Goal: Information Seeking & Learning: Learn about a topic

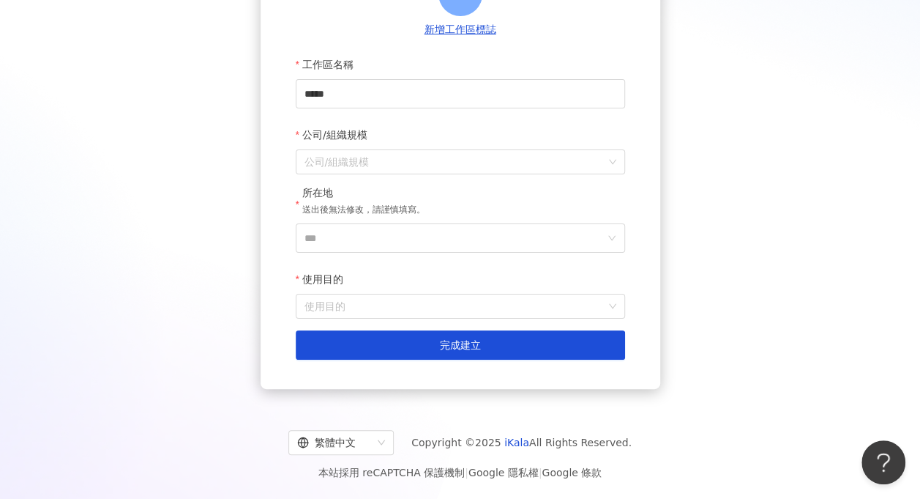
scroll to position [195, 0]
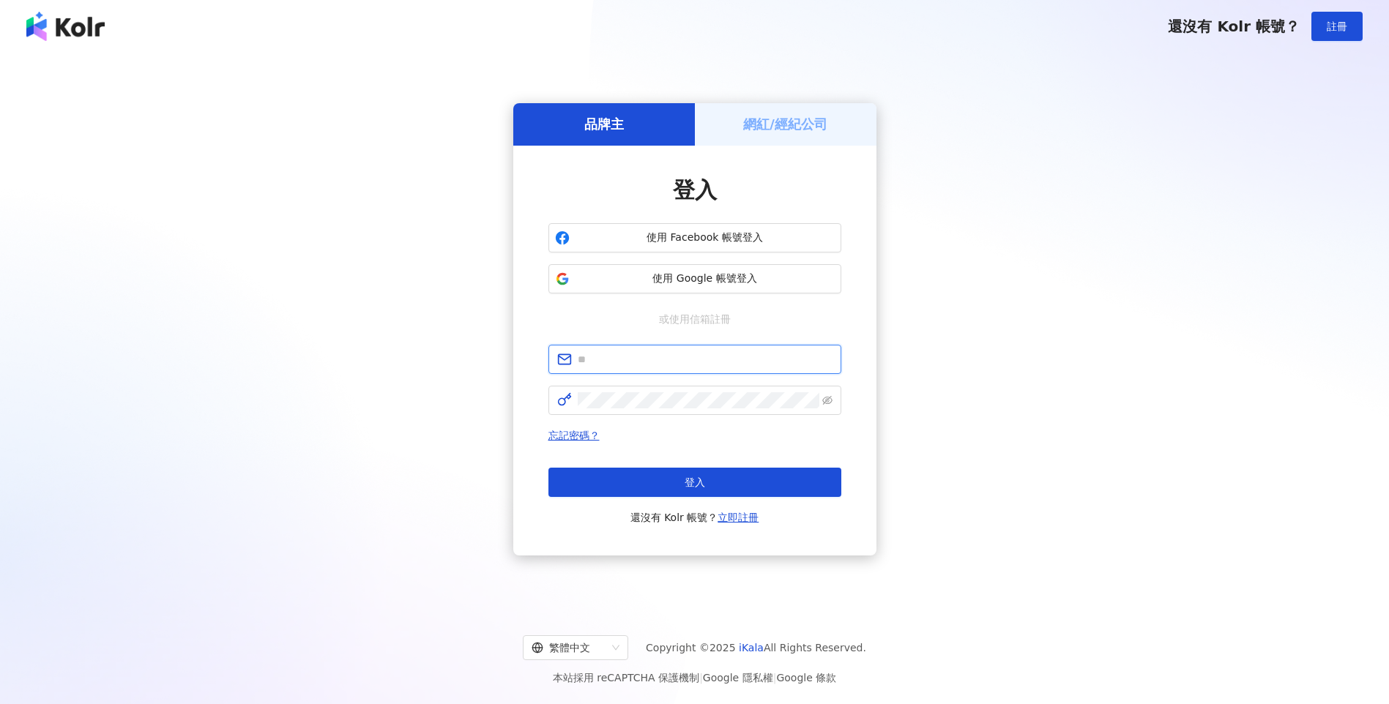
click at [613, 360] on input "text" at bounding box center [705, 359] width 255 height 16
type input "**********"
click button "登入" at bounding box center [694, 482] width 293 height 29
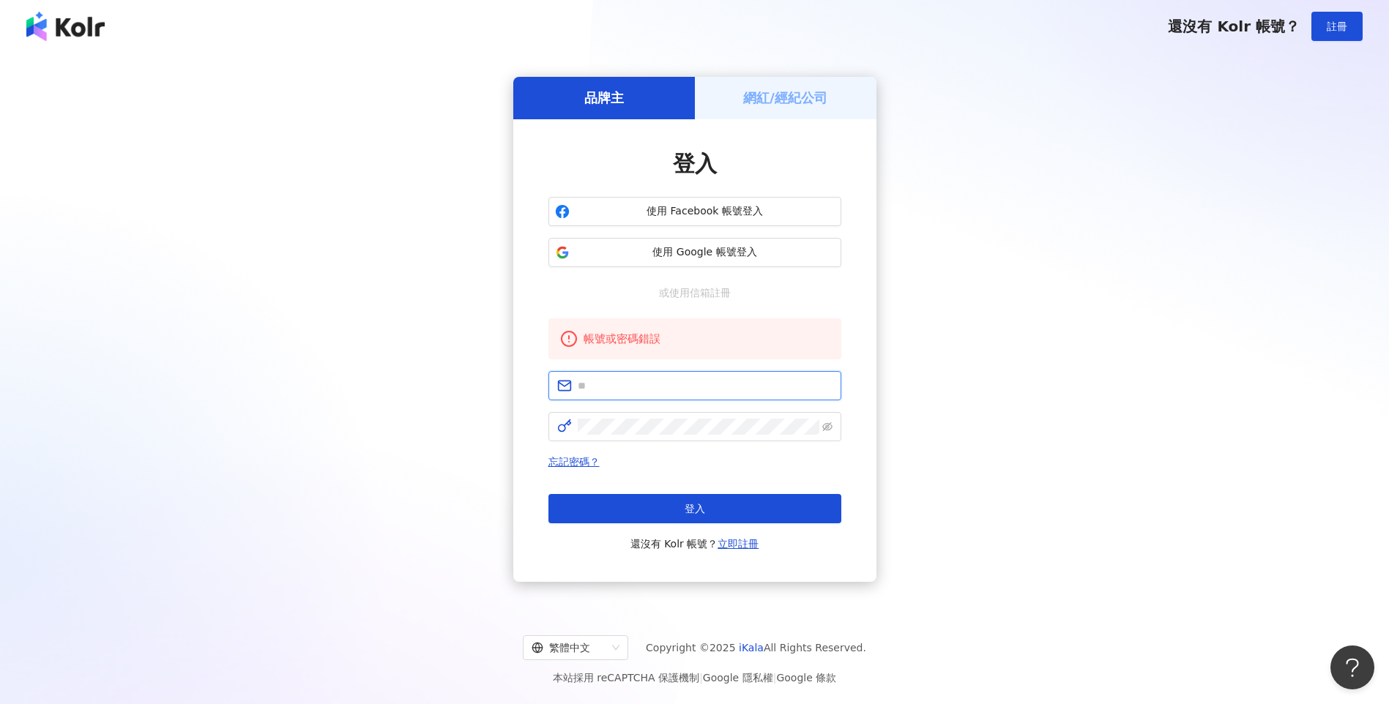
click at [655, 387] on input "text" at bounding box center [705, 386] width 255 height 16
type input "**********"
click at [635, 417] on span at bounding box center [694, 426] width 293 height 29
click button "登入" at bounding box center [694, 508] width 293 height 29
click at [625, 380] on input "text" at bounding box center [705, 386] width 255 height 16
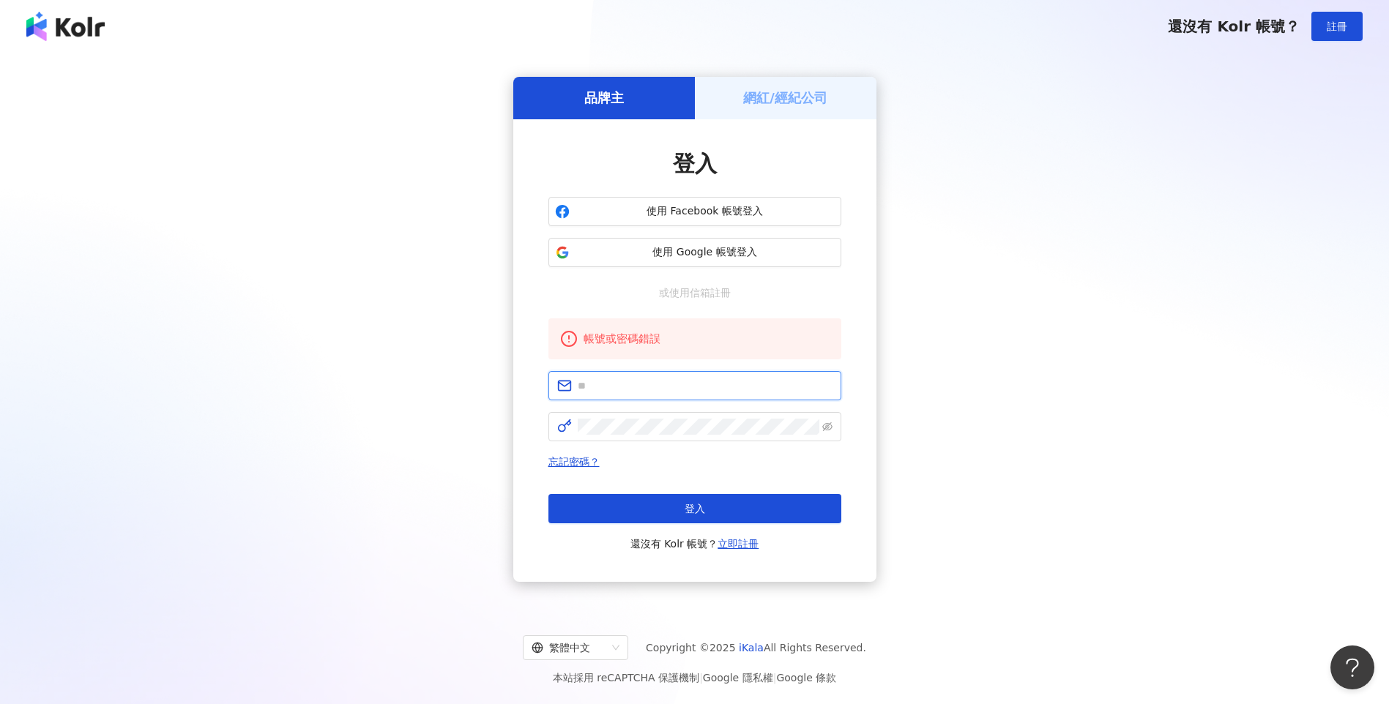
type input "**********"
click button "登入" at bounding box center [694, 508] width 293 height 29
click at [693, 394] on span at bounding box center [694, 385] width 293 height 29
click at [696, 387] on input "text" at bounding box center [705, 386] width 255 height 16
type input "**********"
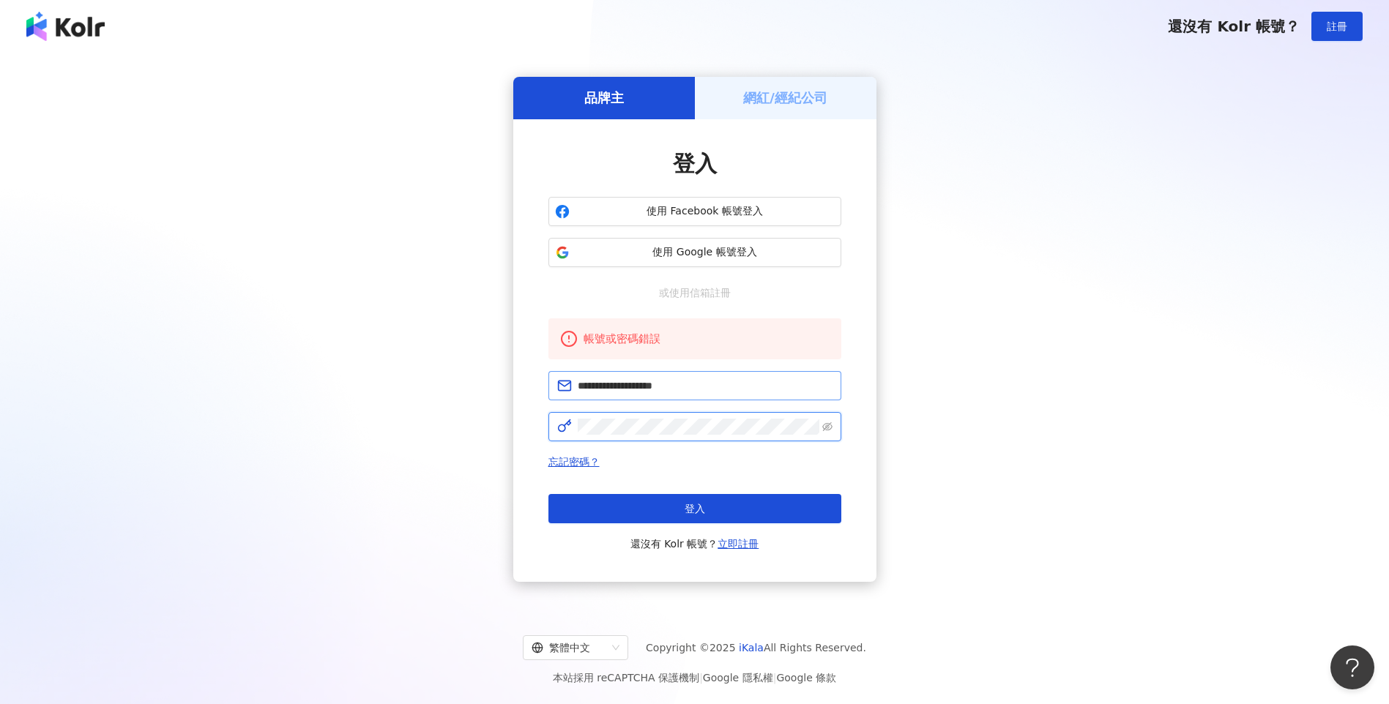
click button "登入" at bounding box center [694, 508] width 293 height 29
click at [691, 380] on input "text" at bounding box center [705, 386] width 255 height 16
type input "**********"
click button "登入" at bounding box center [694, 508] width 293 height 29
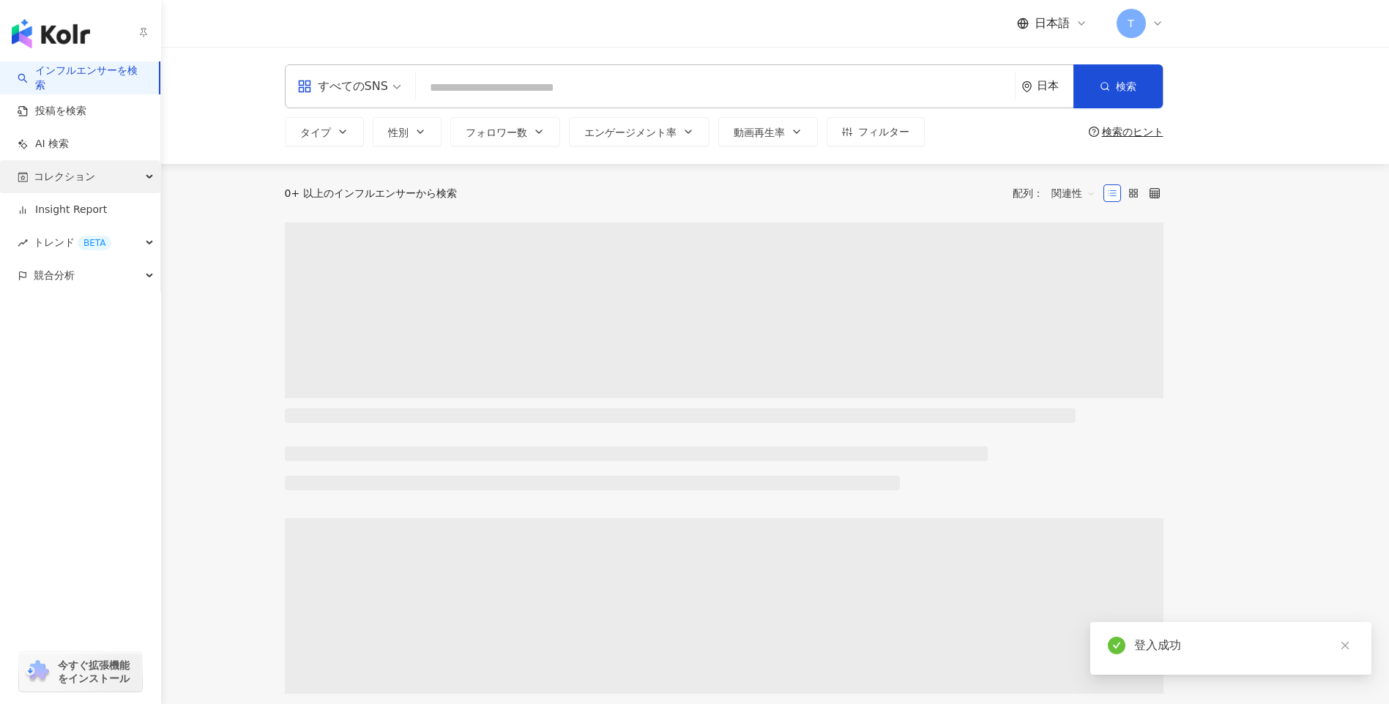
click at [97, 190] on div "コレクション" at bounding box center [80, 176] width 160 height 33
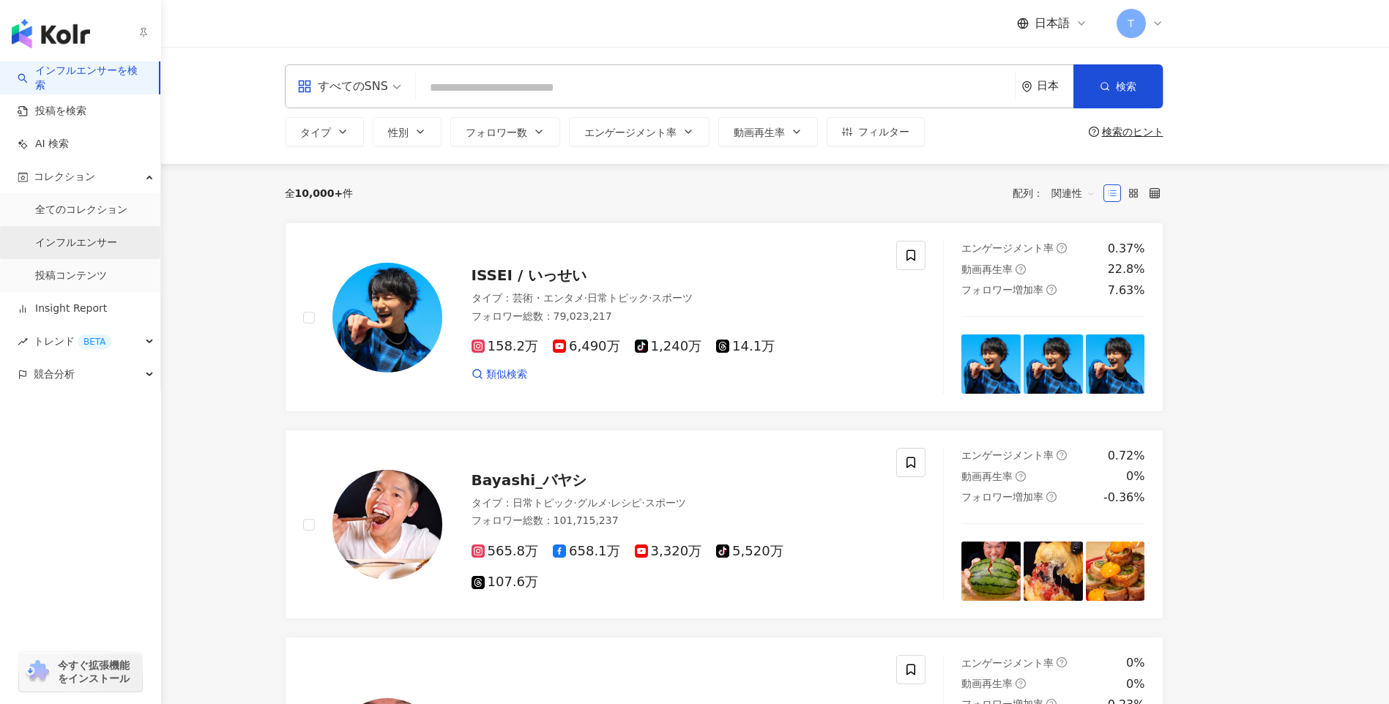
click at [95, 249] on link "インフルエンサー" at bounding box center [76, 243] width 82 height 15
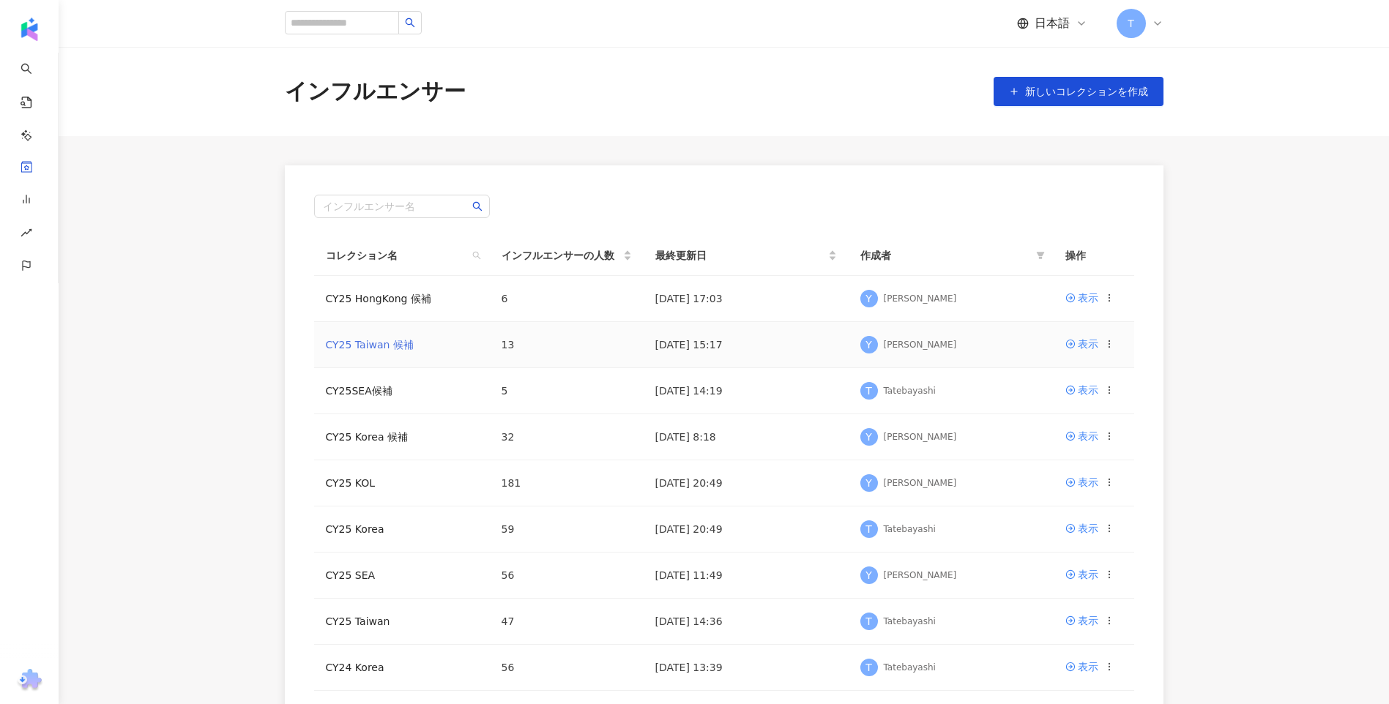
click at [376, 339] on link "CY25 Taiwan 候補" at bounding box center [370, 345] width 88 height 12
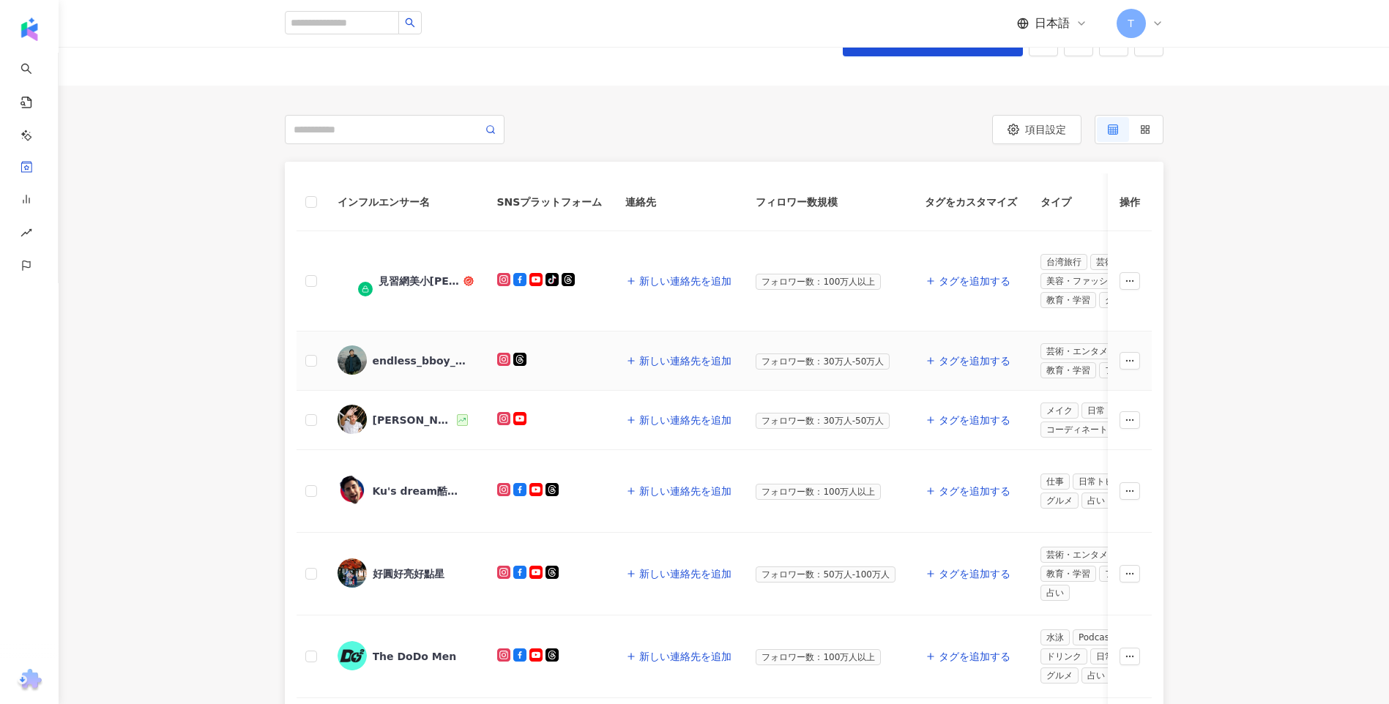
scroll to position [146, 0]
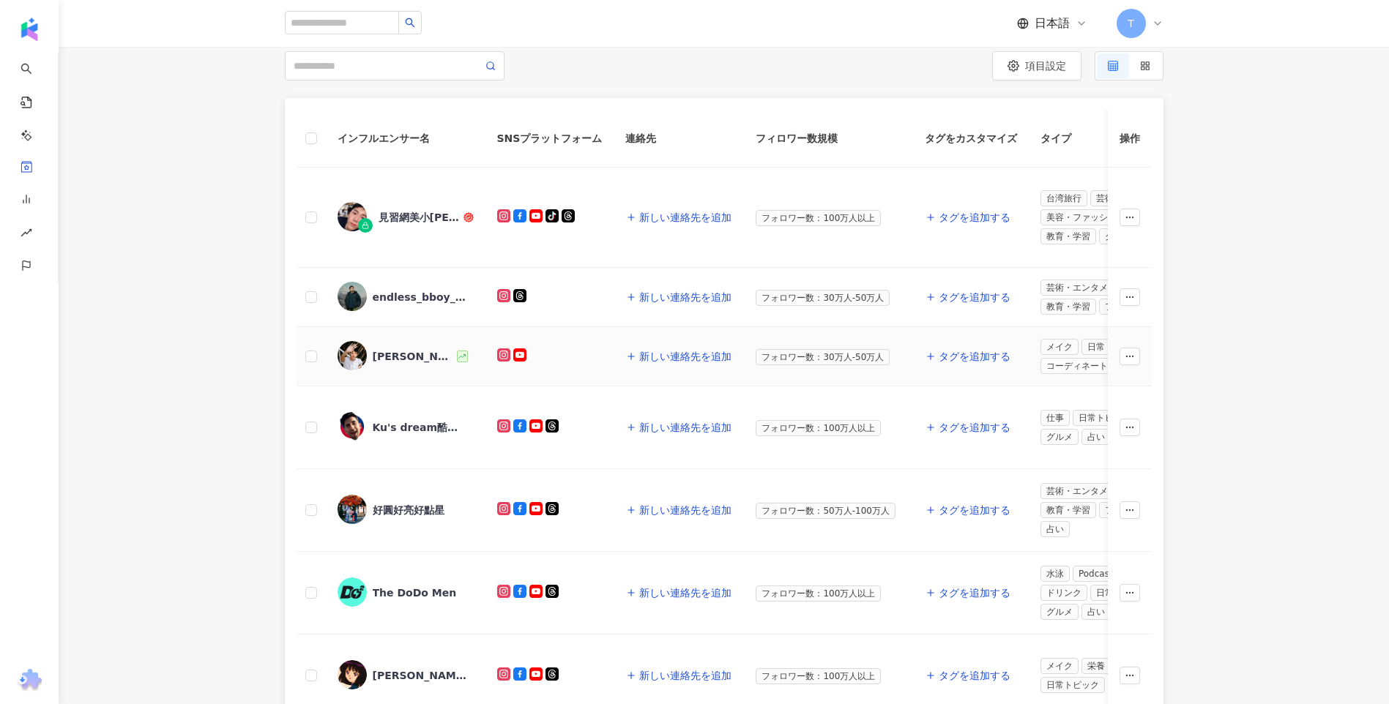
click at [395, 362] on span "[PERSON_NAME]" at bounding box center [420, 356] width 95 height 15
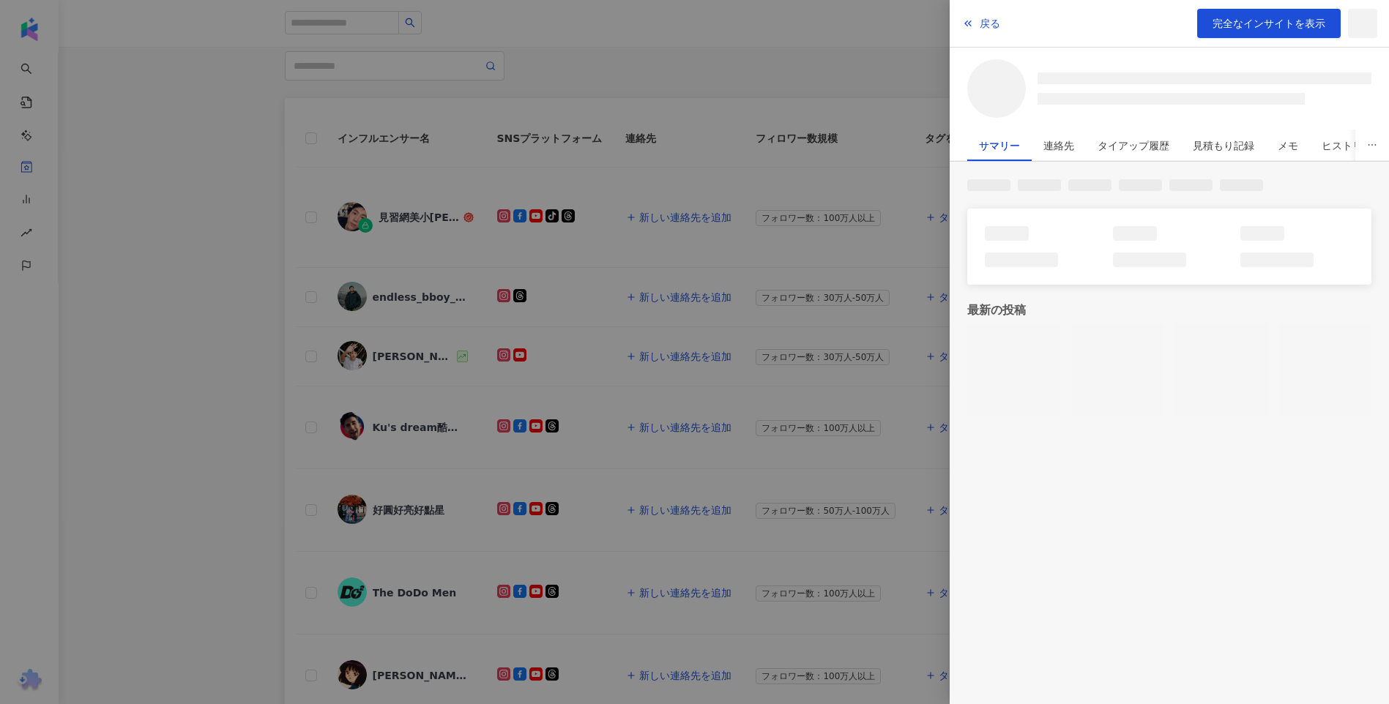
click at [125, 412] on div at bounding box center [694, 352] width 1389 height 704
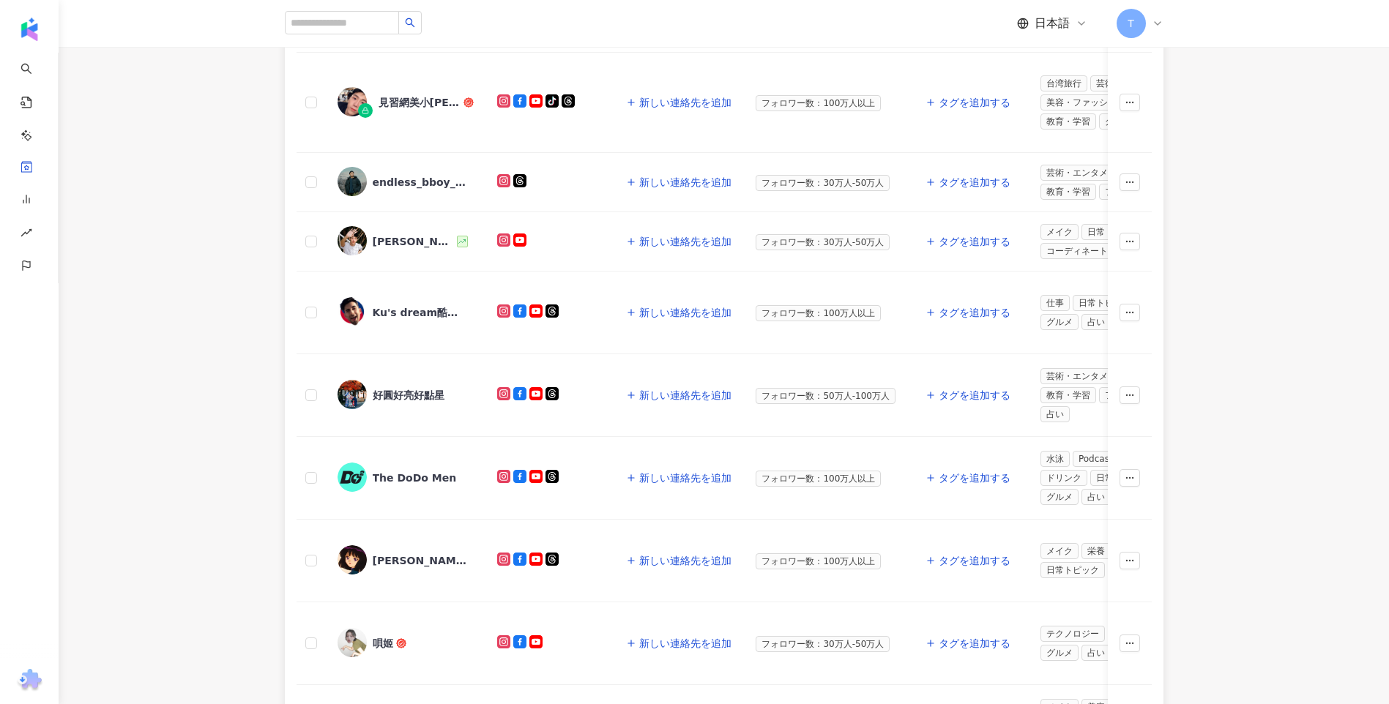
scroll to position [366, 0]
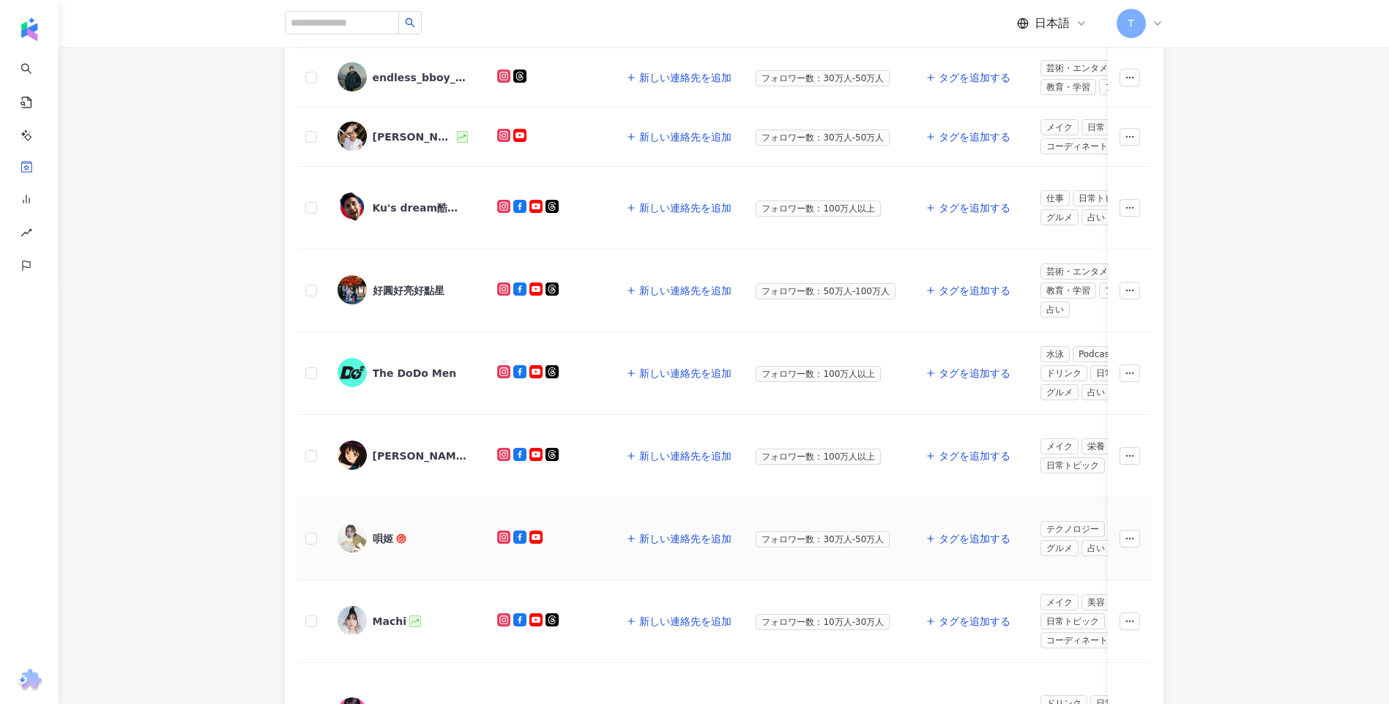
click at [451, 539] on span "唄姬" at bounding box center [420, 539] width 95 height 15
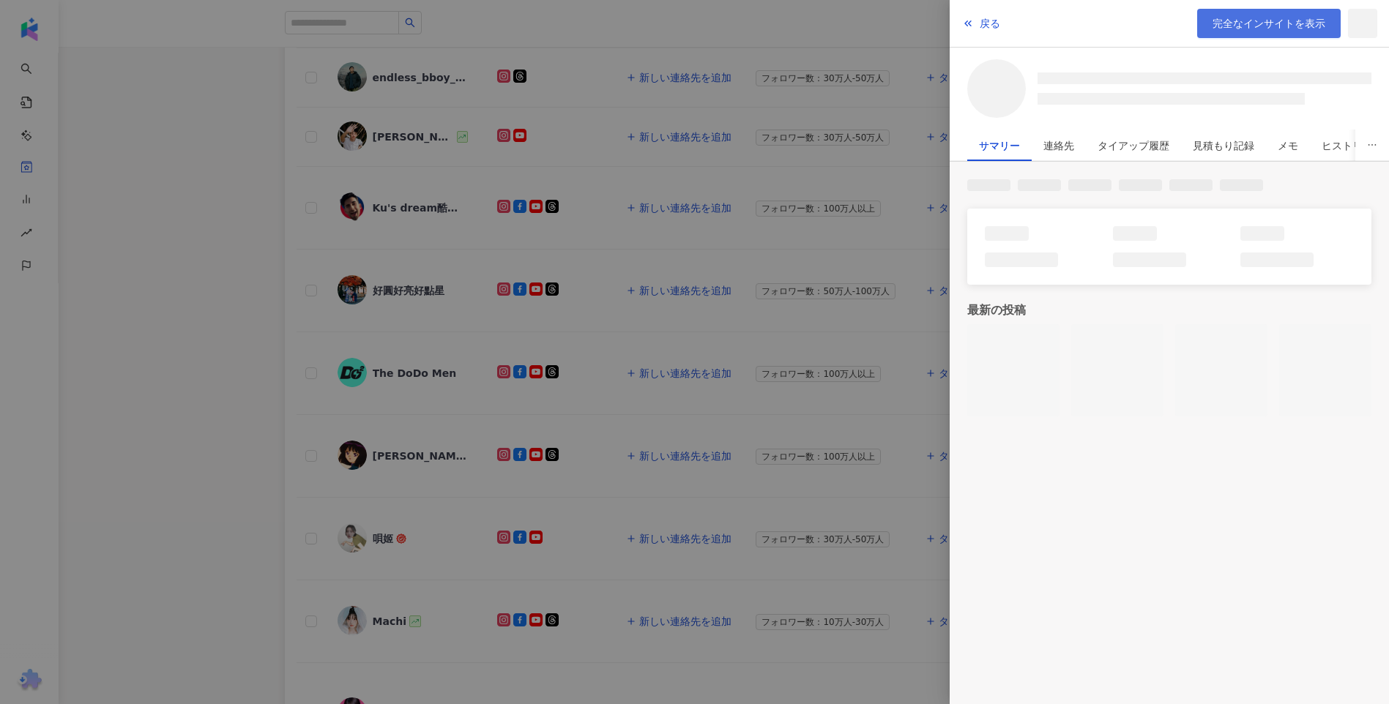
click at [1240, 34] on link "完全なインサイトを表示" at bounding box center [1269, 23] width 144 height 29
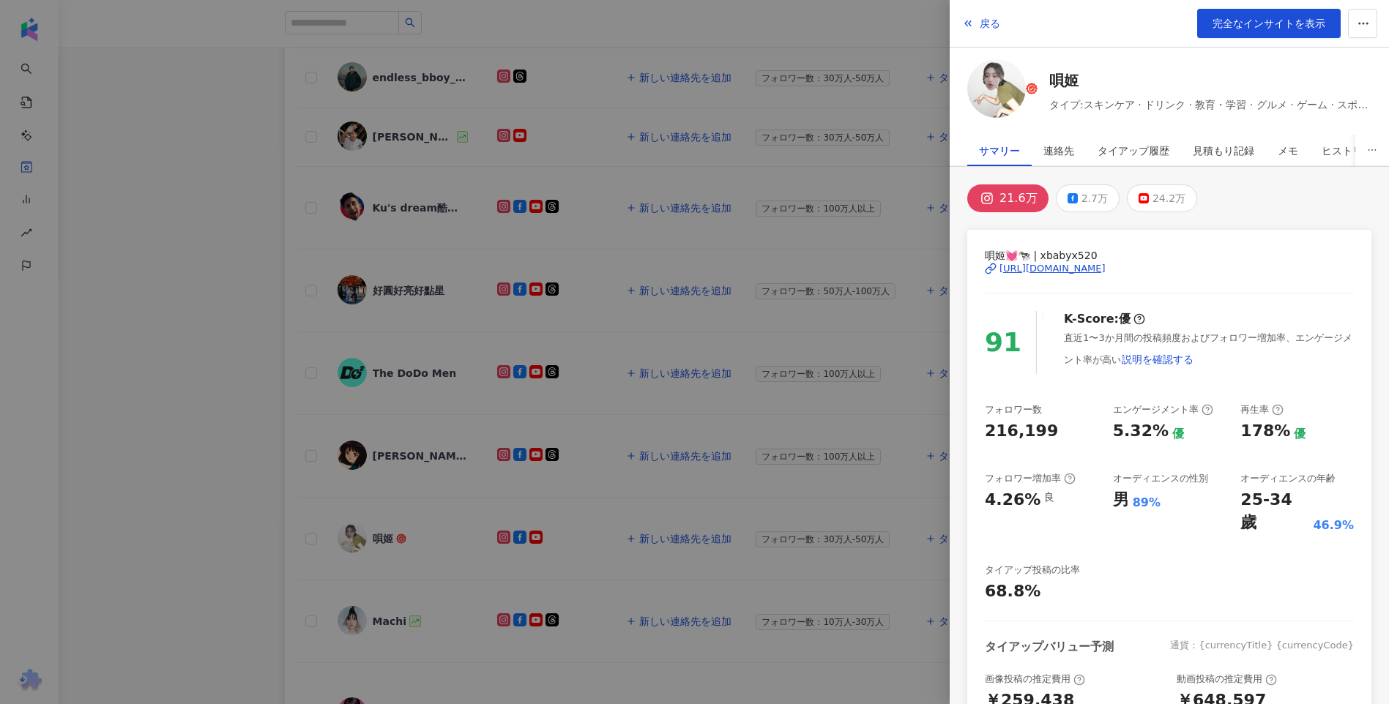
click at [250, 391] on div at bounding box center [694, 352] width 1389 height 704
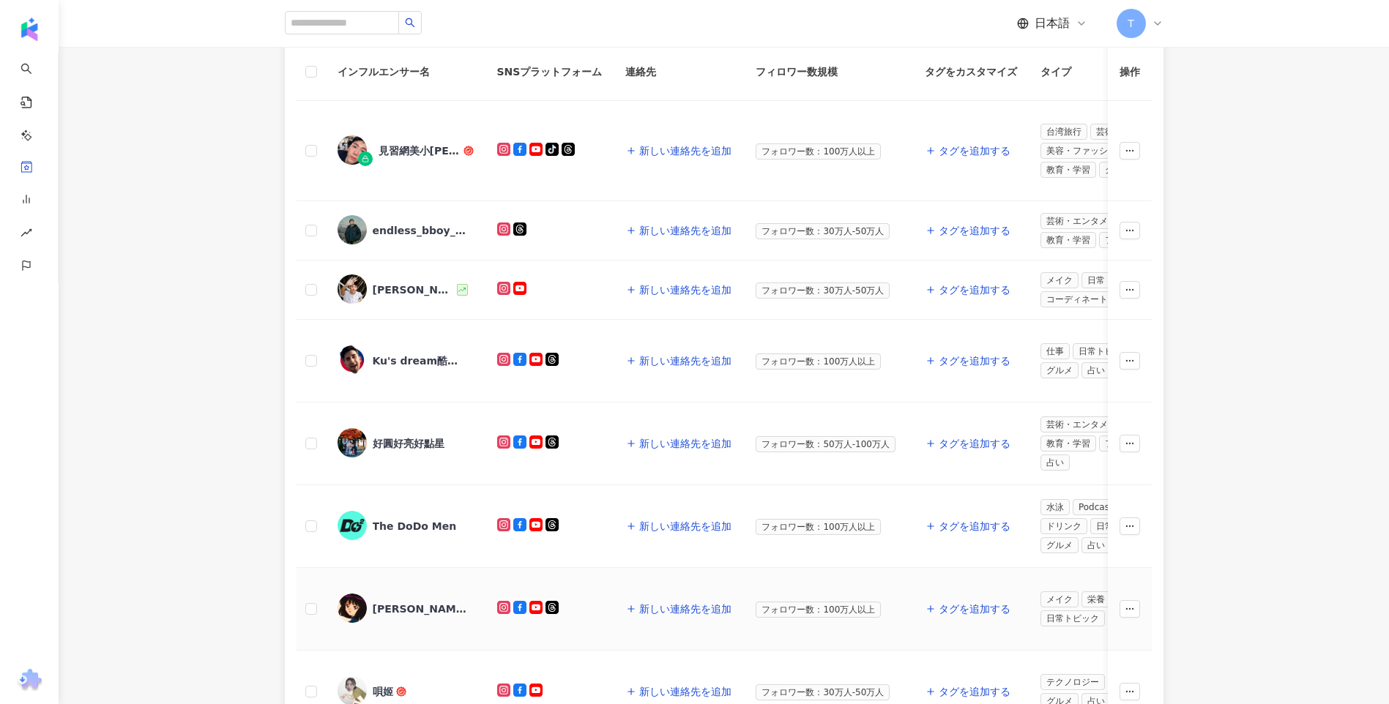
scroll to position [73, 0]
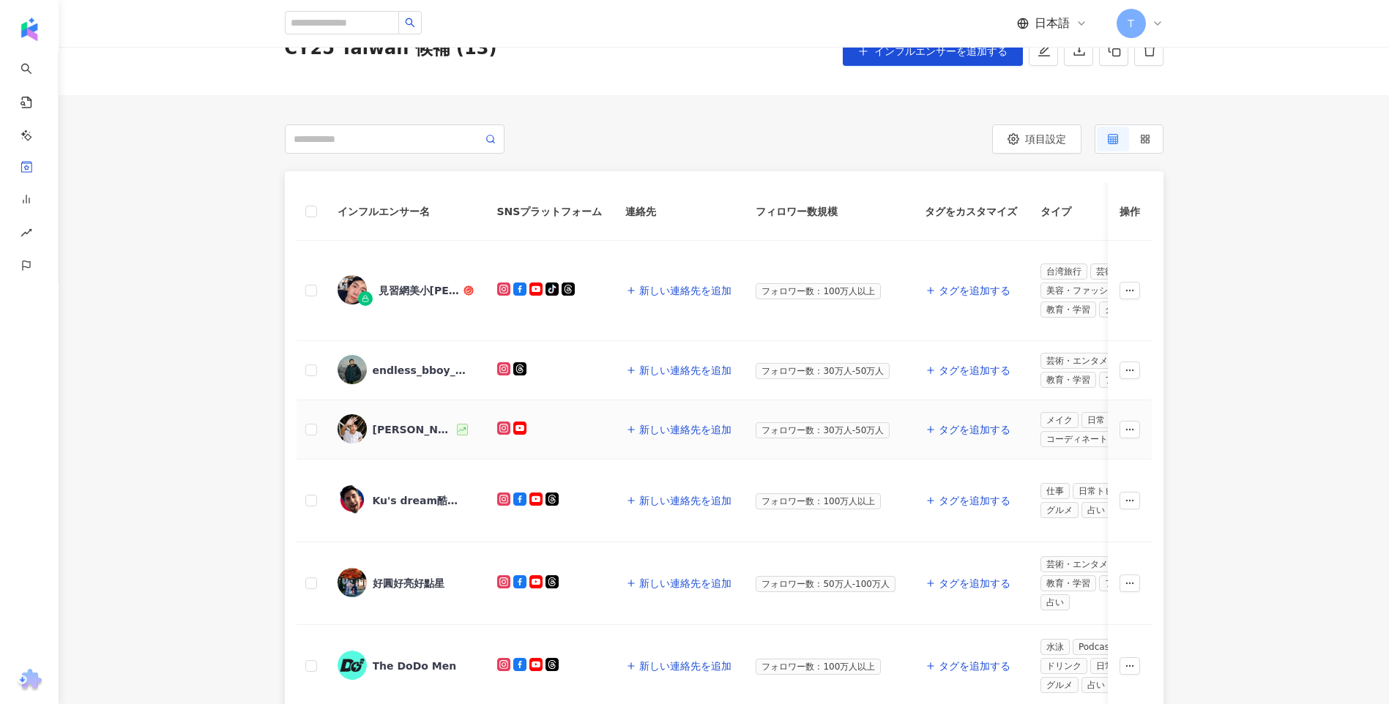
click at [381, 432] on div "[PERSON_NAME]" at bounding box center [414, 430] width 82 height 15
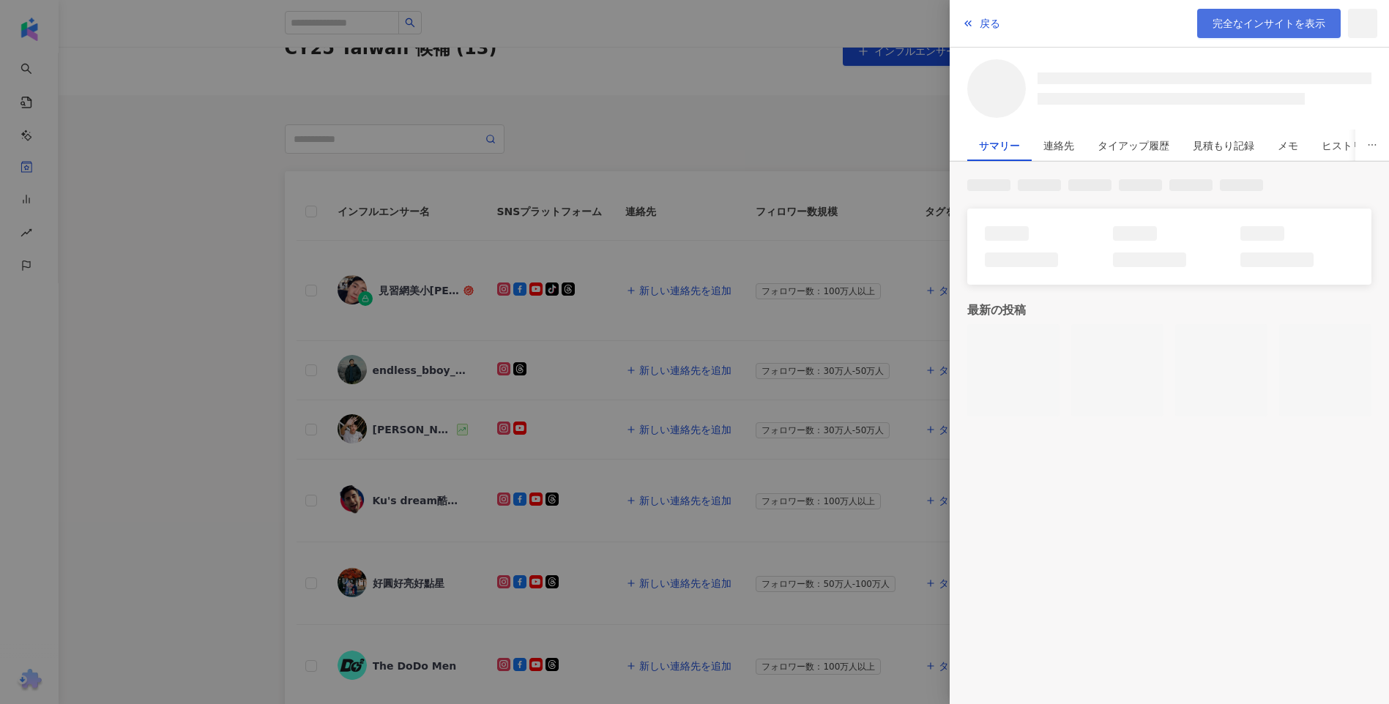
click at [1249, 33] on link "完全なインサイトを表示" at bounding box center [1269, 23] width 144 height 29
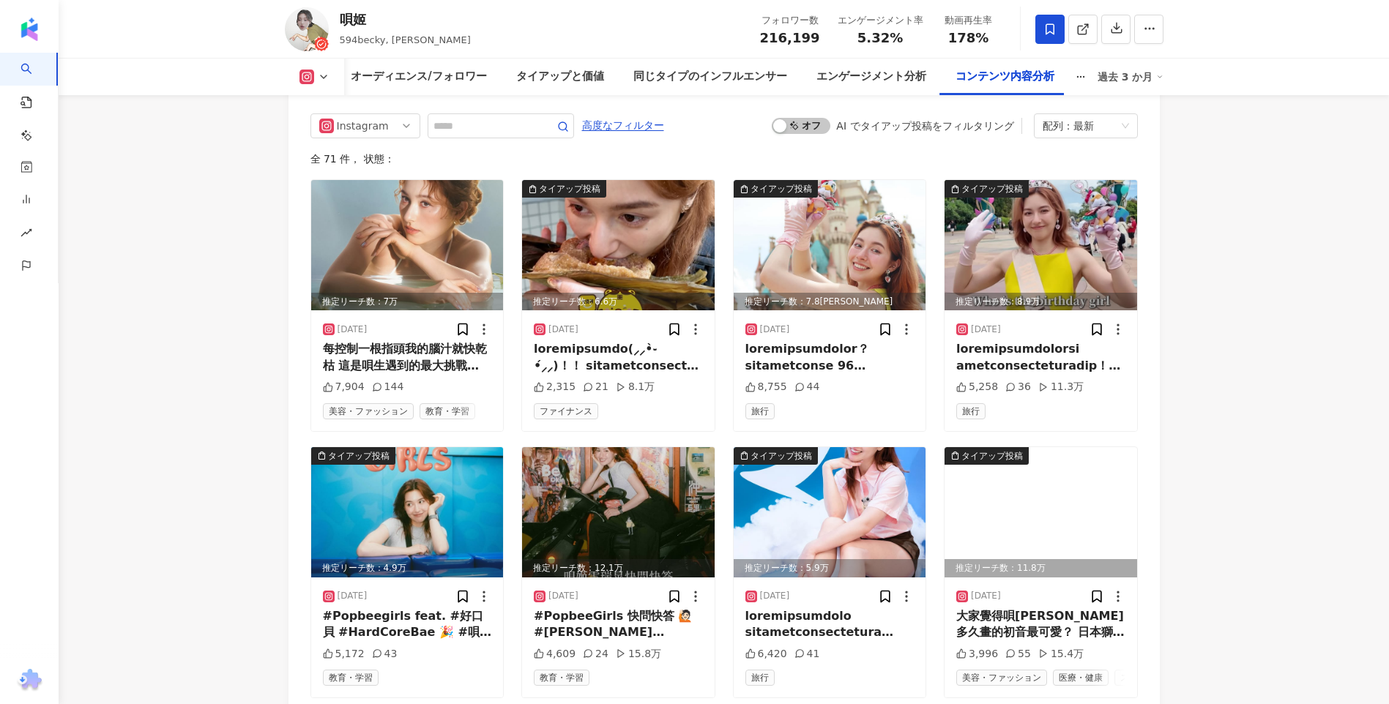
scroll to position [4540, 0]
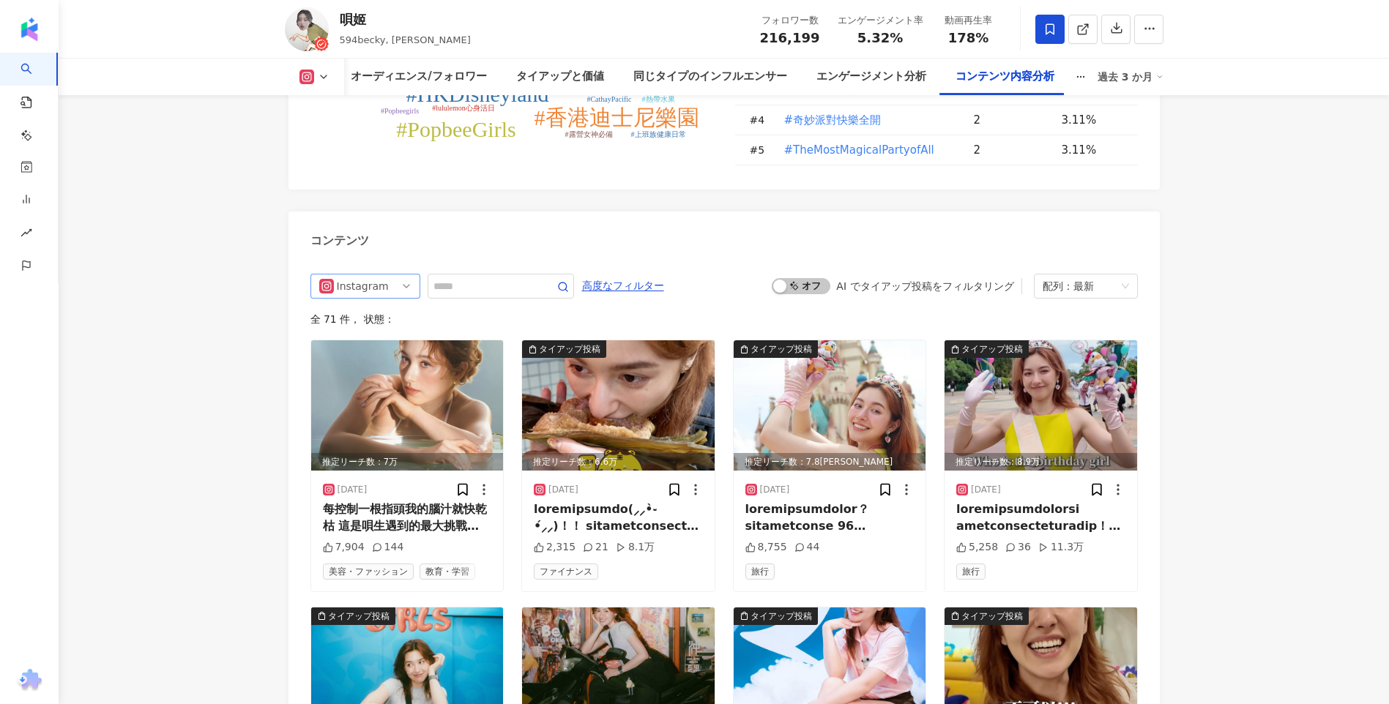
click at [379, 275] on div "Instagram" at bounding box center [361, 286] width 48 height 23
click at [384, 384] on div "YouTube" at bounding box center [364, 392] width 48 height 16
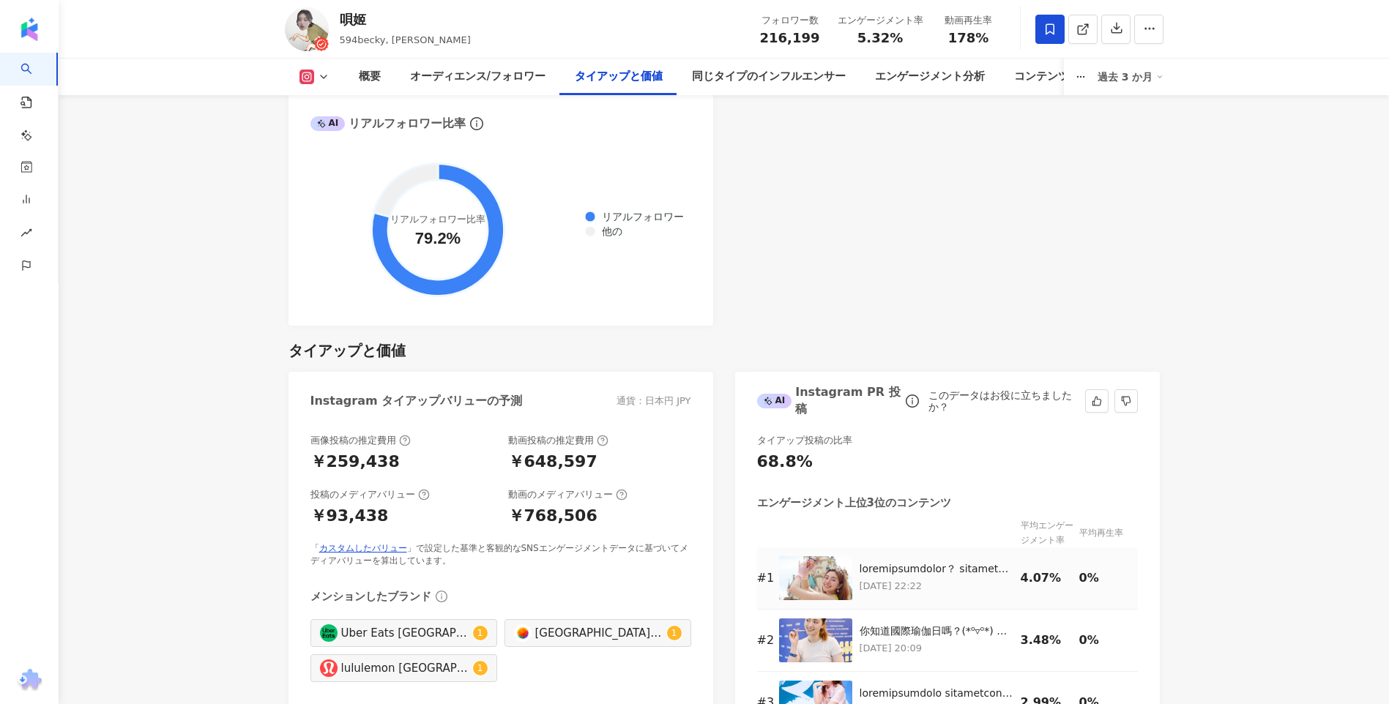
scroll to position [1759, 0]
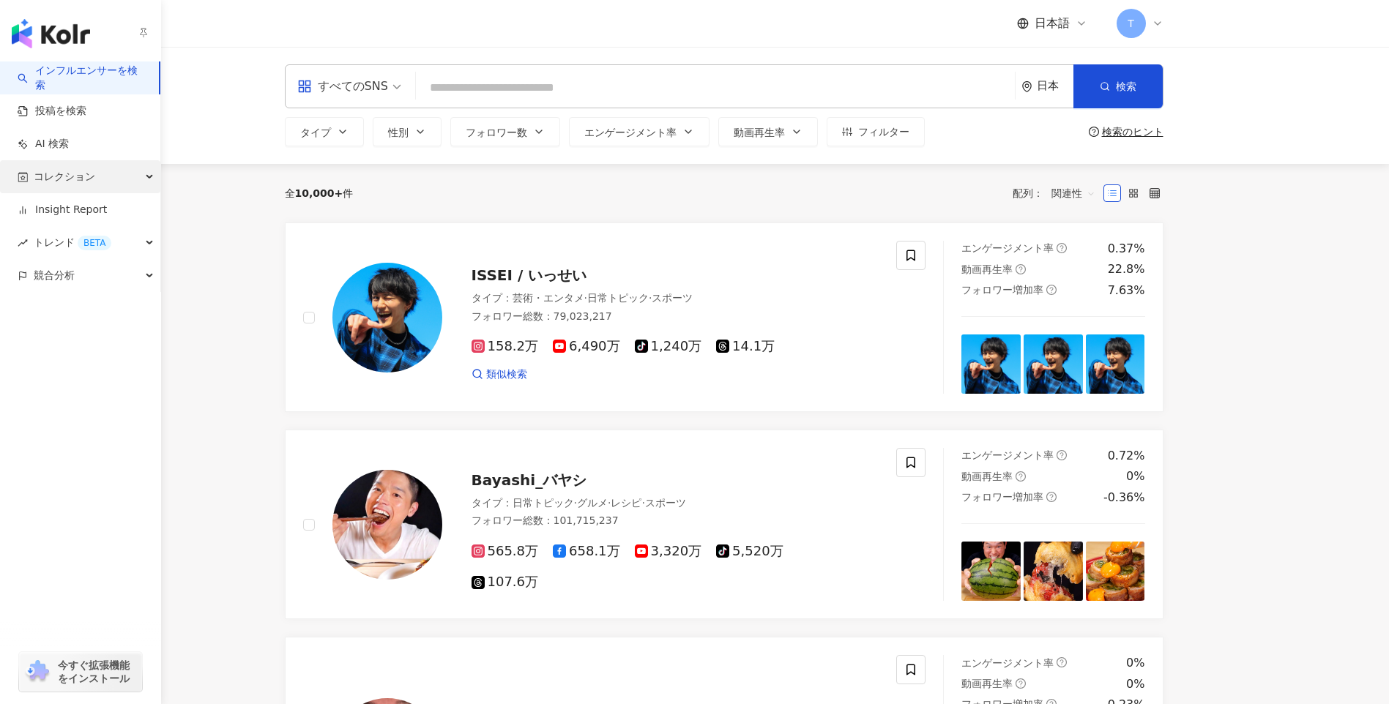
click at [54, 184] on span "コレクション" at bounding box center [65, 176] width 62 height 33
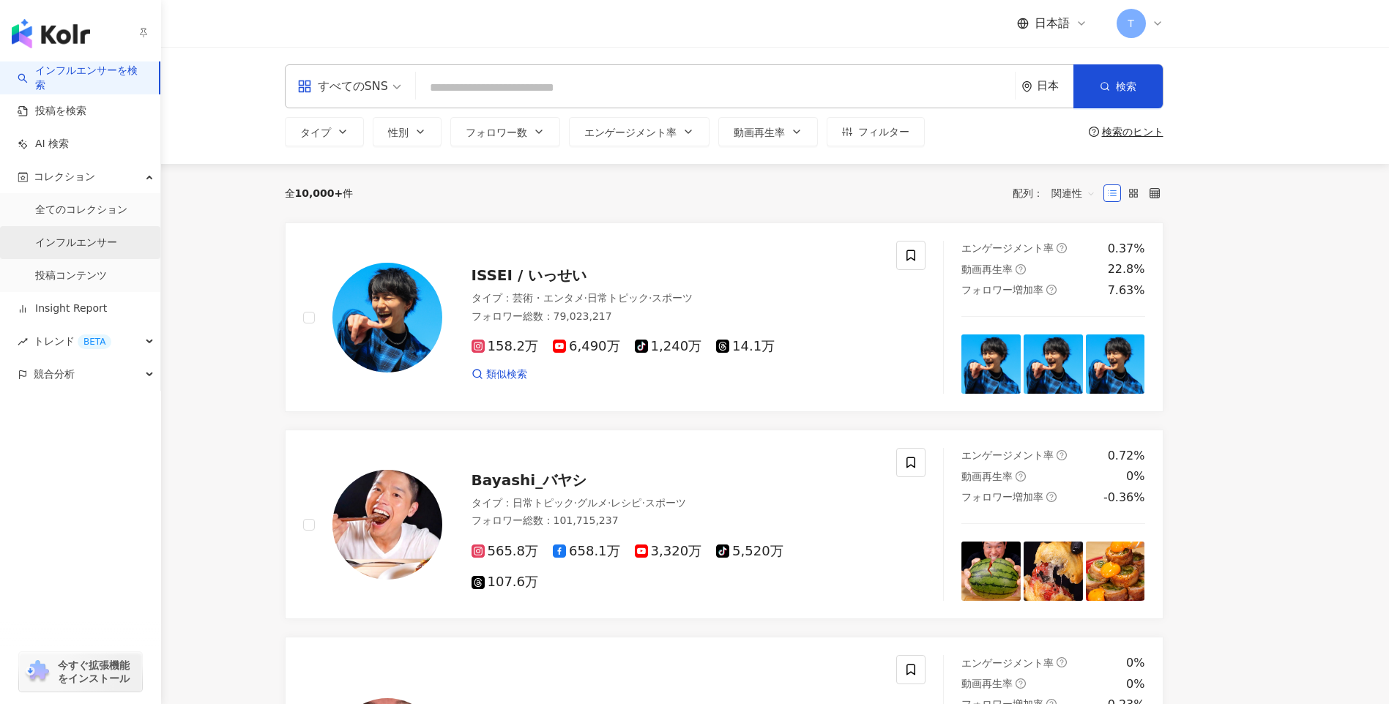
click at [76, 243] on link "インフルエンサー" at bounding box center [76, 243] width 82 height 15
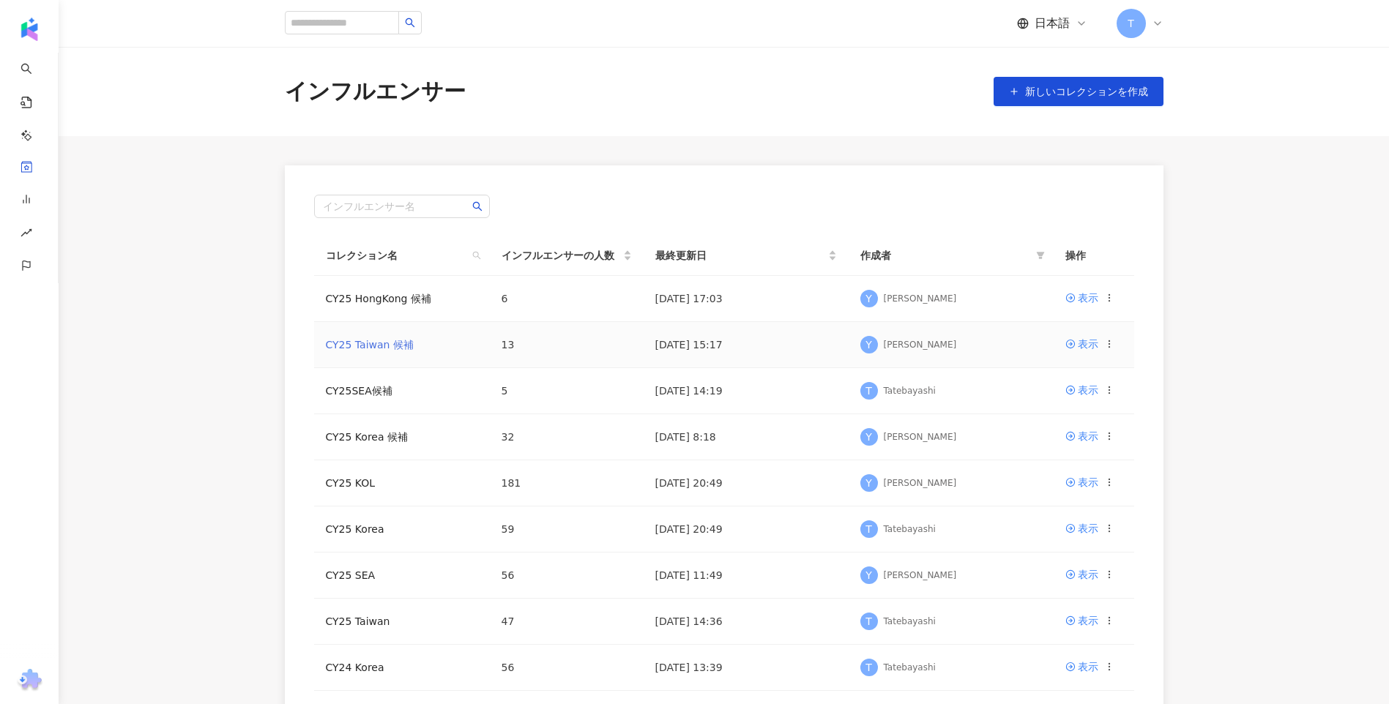
click at [373, 342] on link "CY25 Taiwan 候補" at bounding box center [370, 345] width 88 height 12
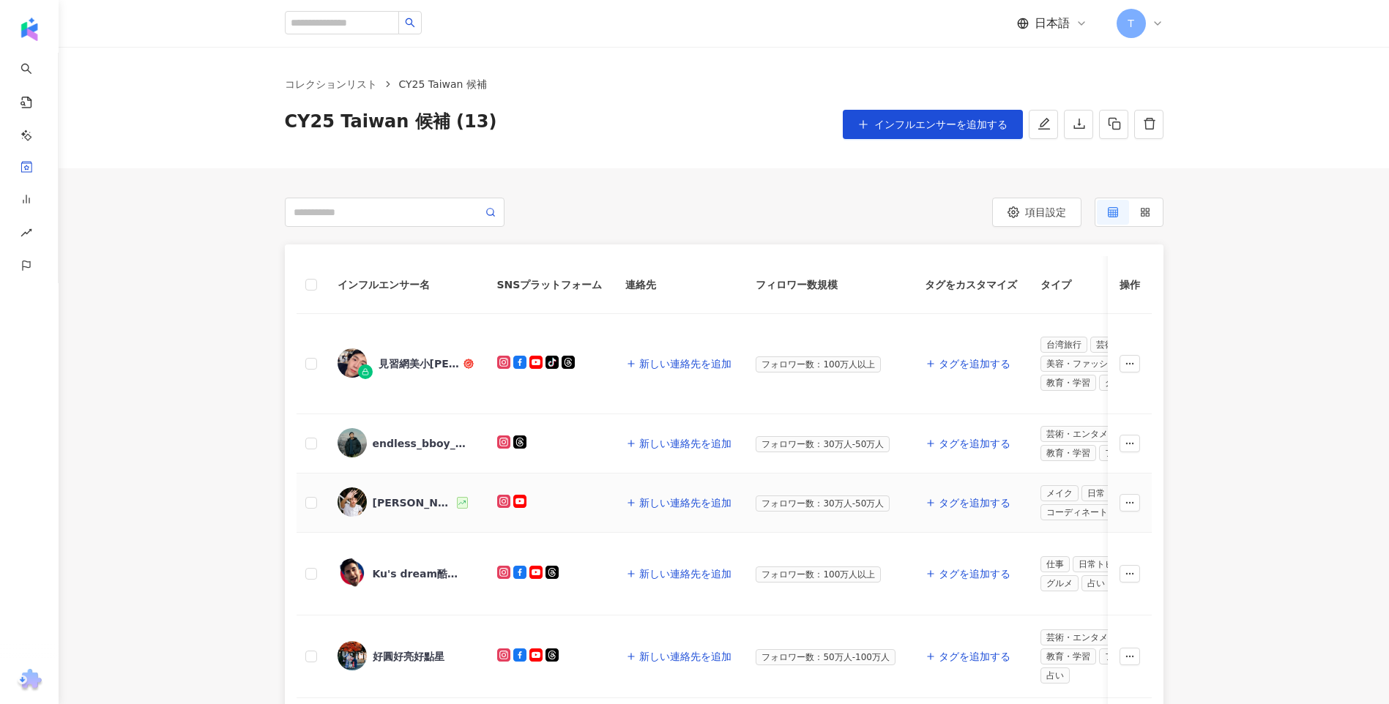
click at [391, 515] on div "Ivan" at bounding box center [406, 503] width 136 height 31
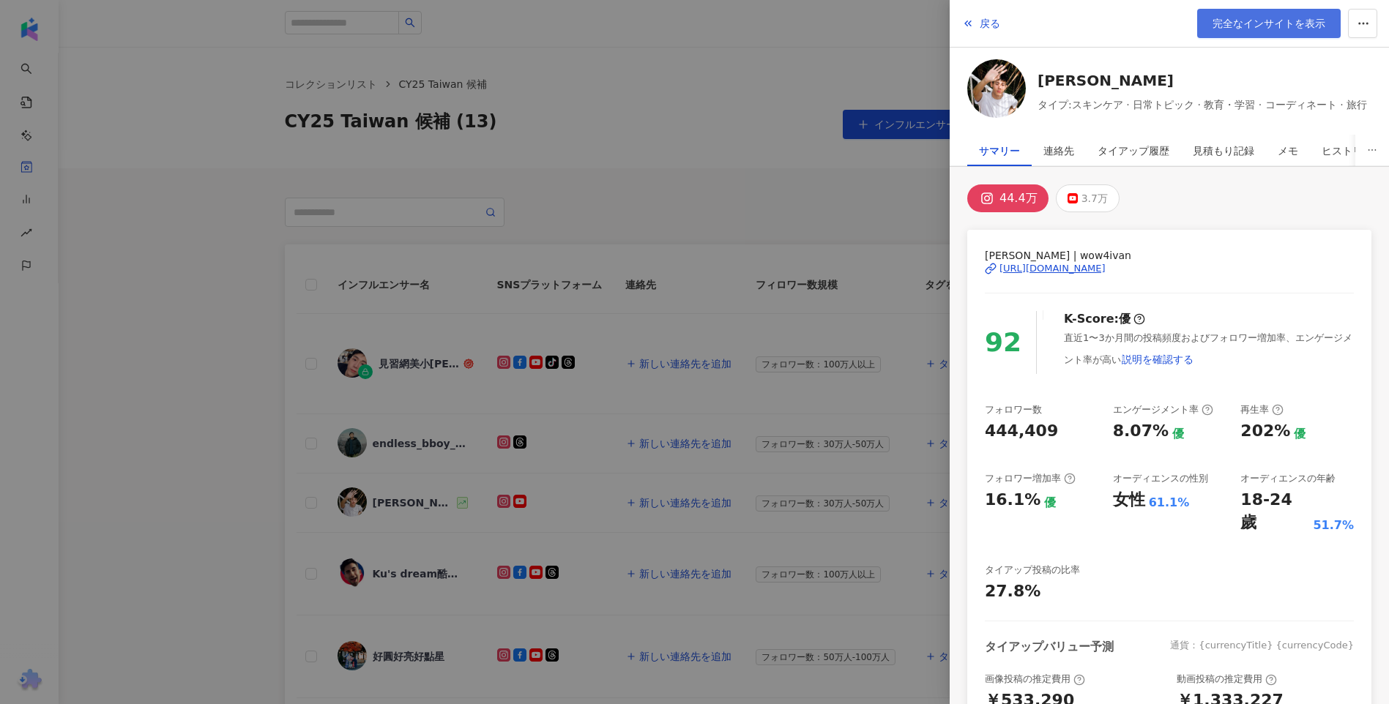
click at [1248, 23] on span "完全なインサイトを表示" at bounding box center [1269, 24] width 113 height 12
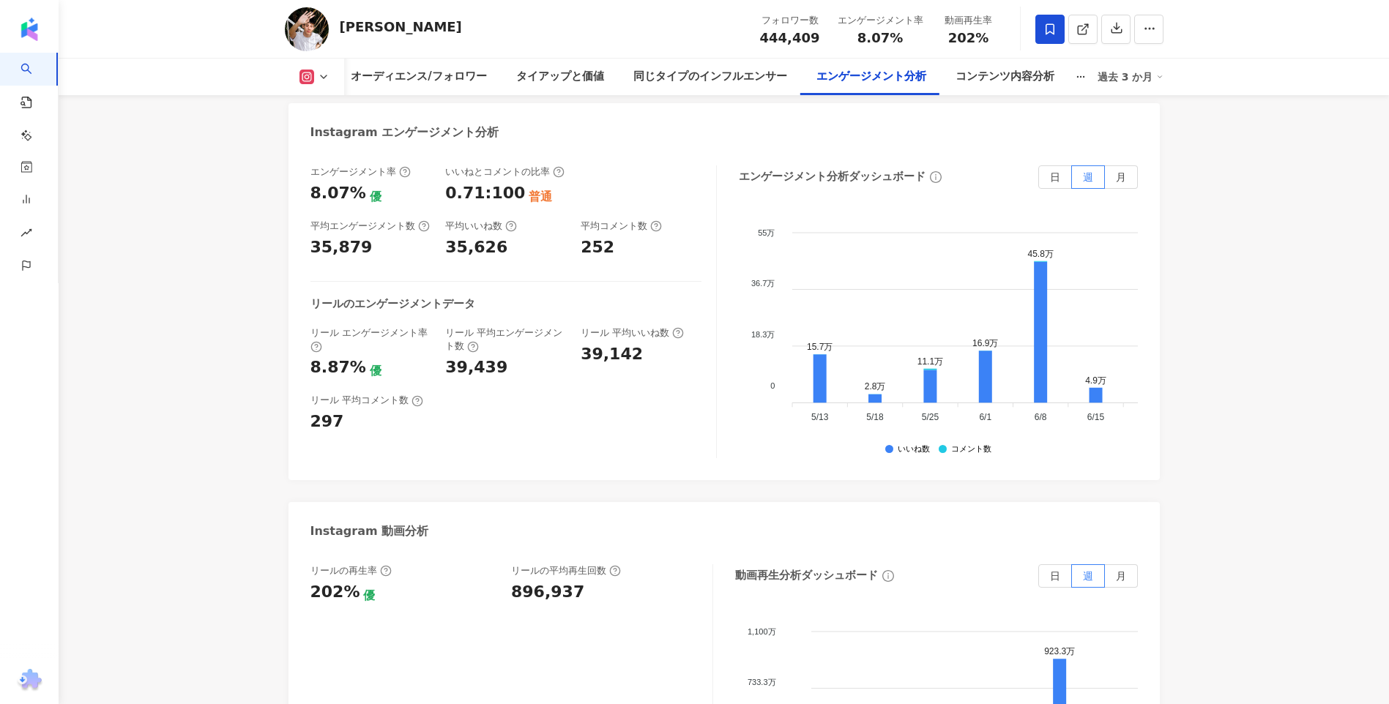
scroll to position [3064, 0]
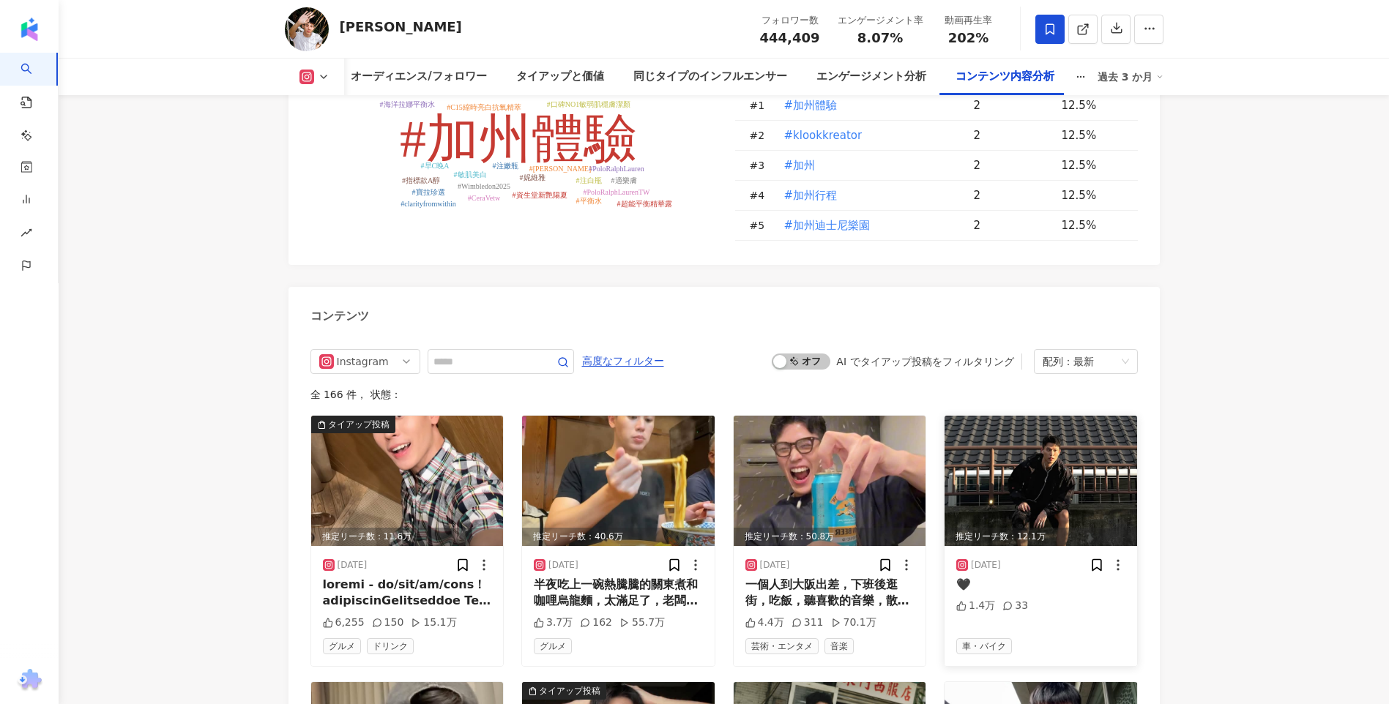
scroll to position [4528, 0]
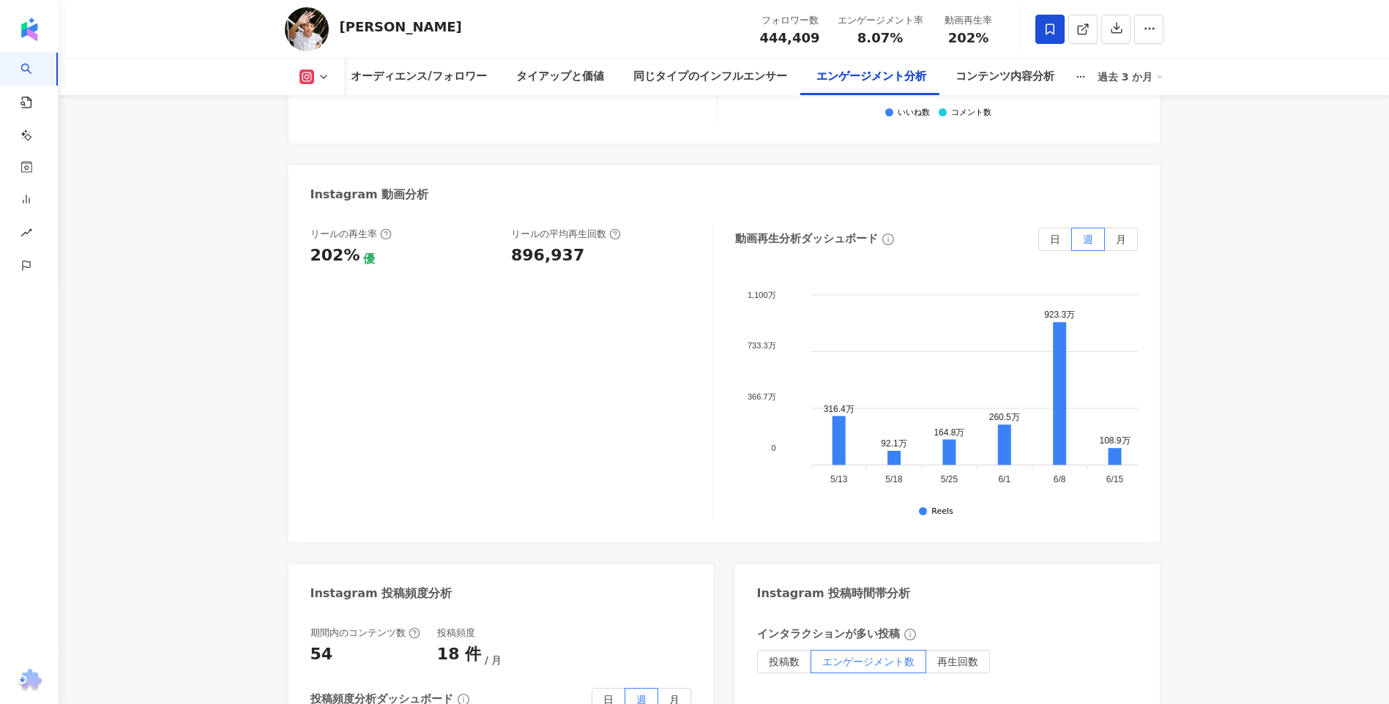
scroll to position [3178, 0]
